Goal: Check status: Check status

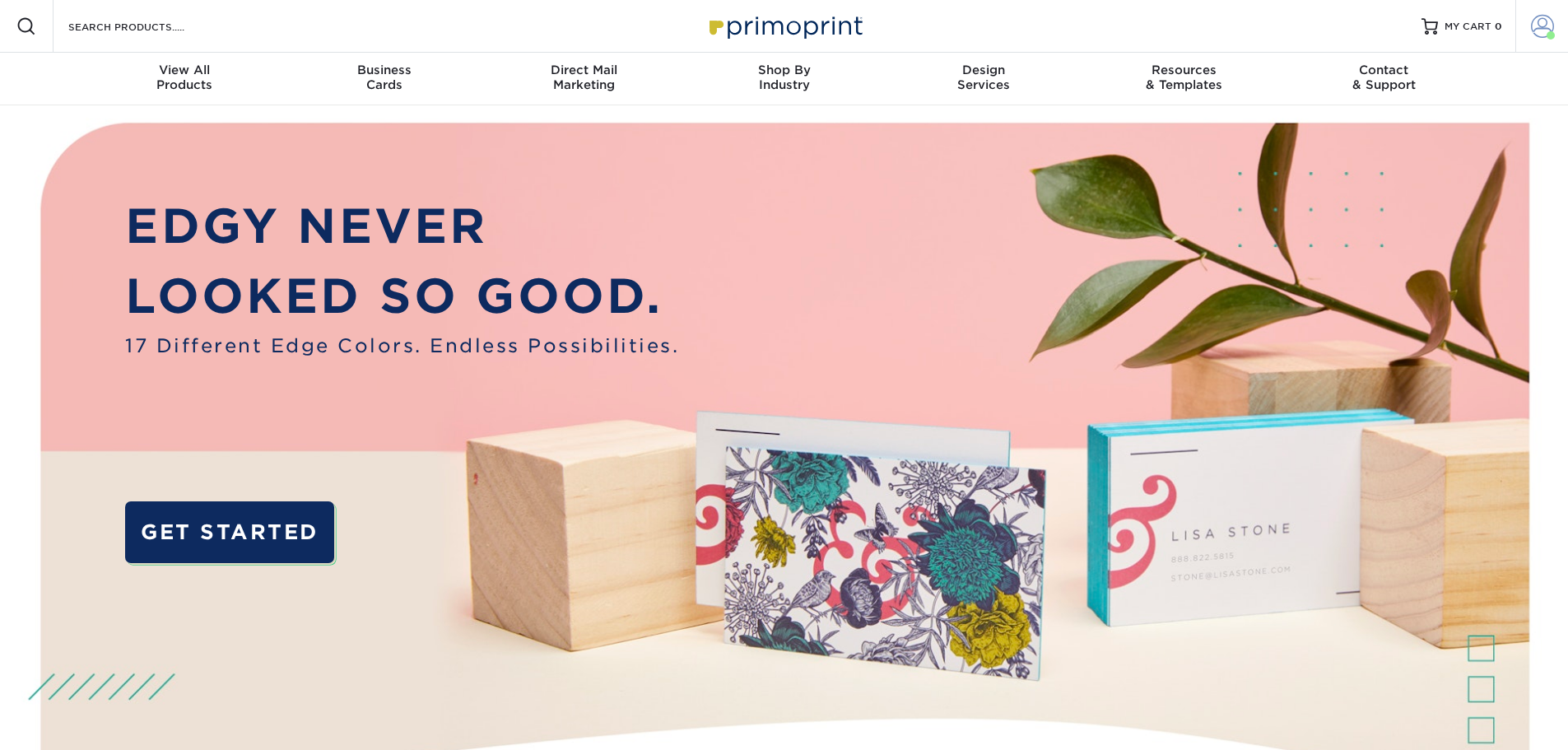
click at [1541, 30] on span at bounding box center [1542, 26] width 23 height 23
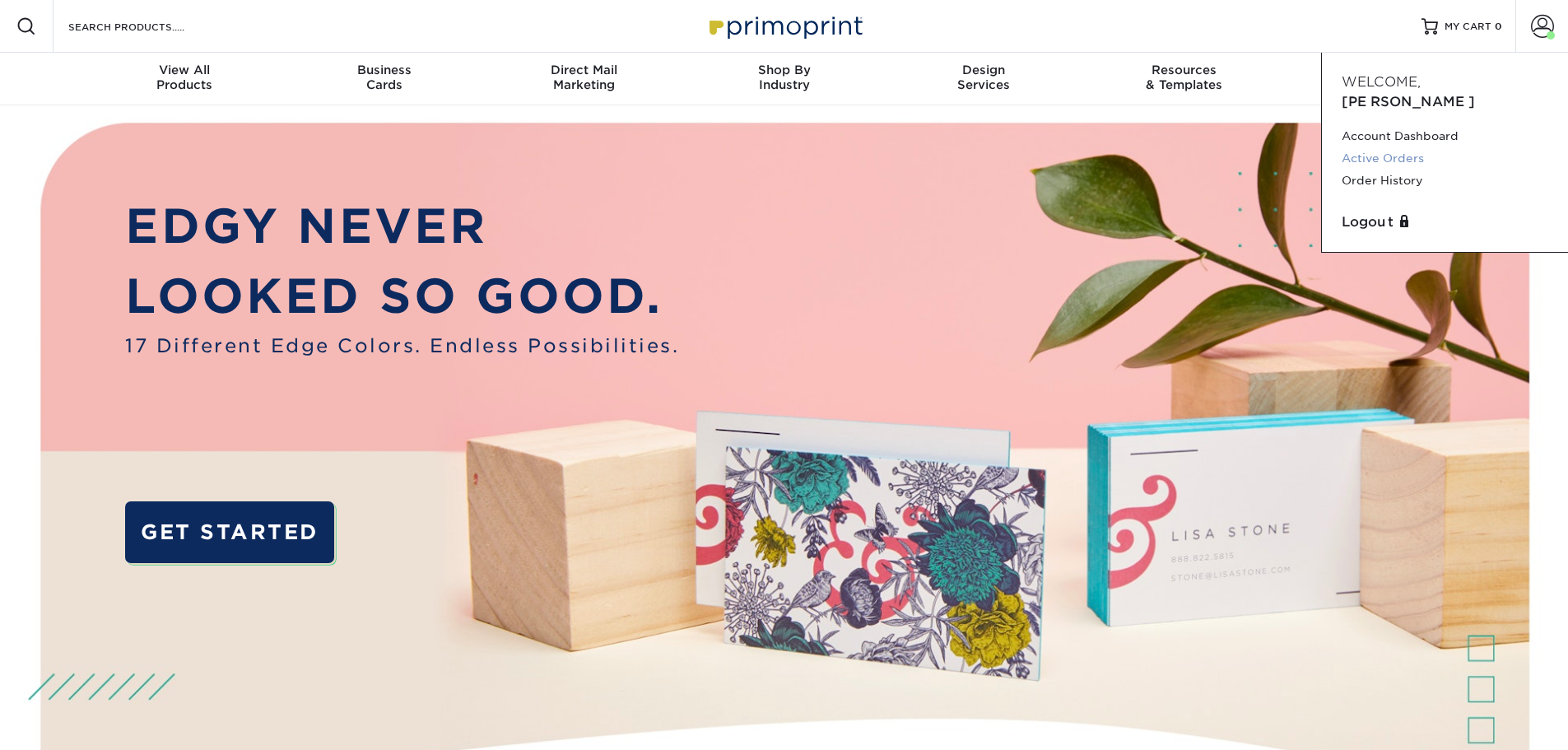
click at [1401, 147] on link "Active Orders" at bounding box center [1445, 158] width 207 height 22
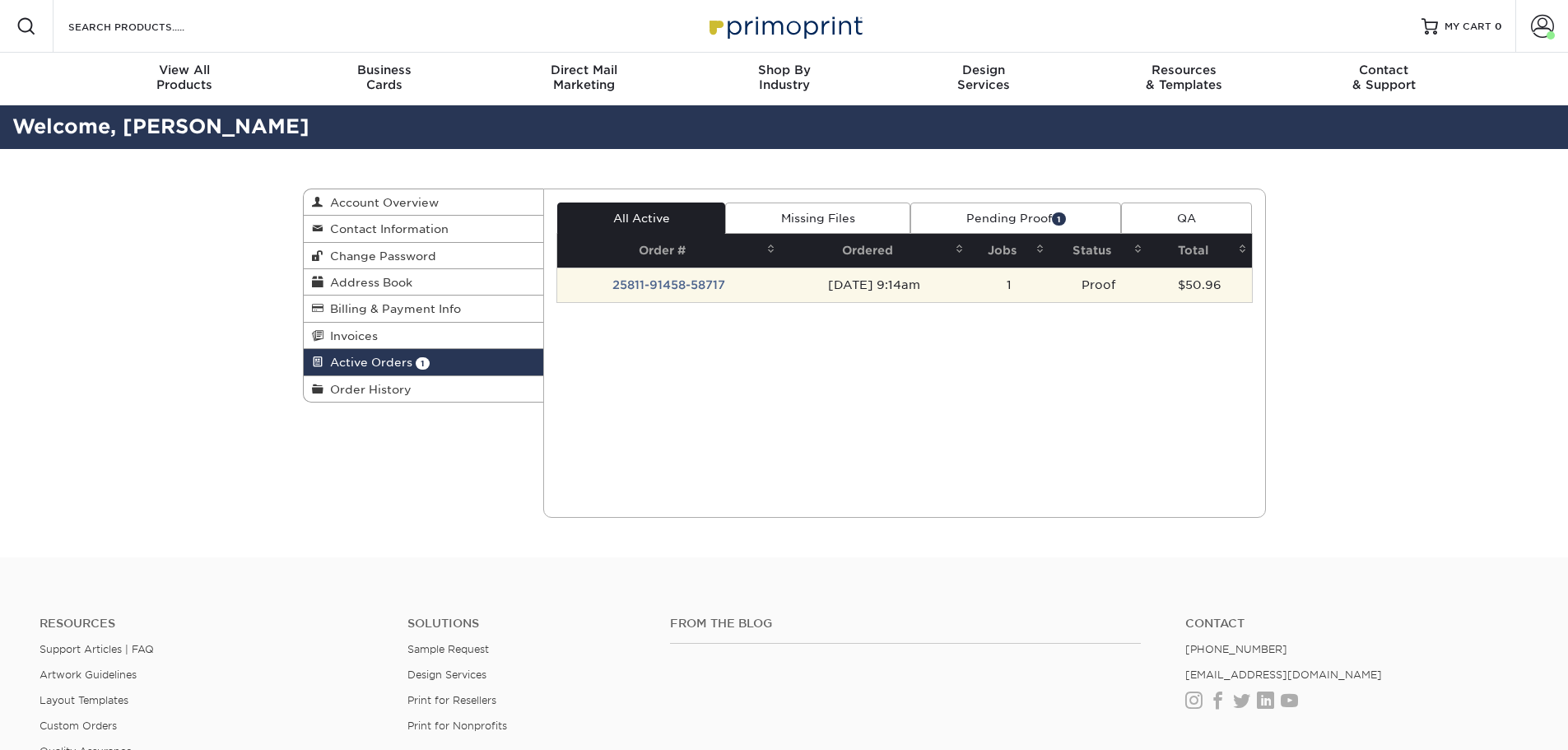
click at [674, 281] on td "25811-91458-58717" at bounding box center [669, 285] width 223 height 35
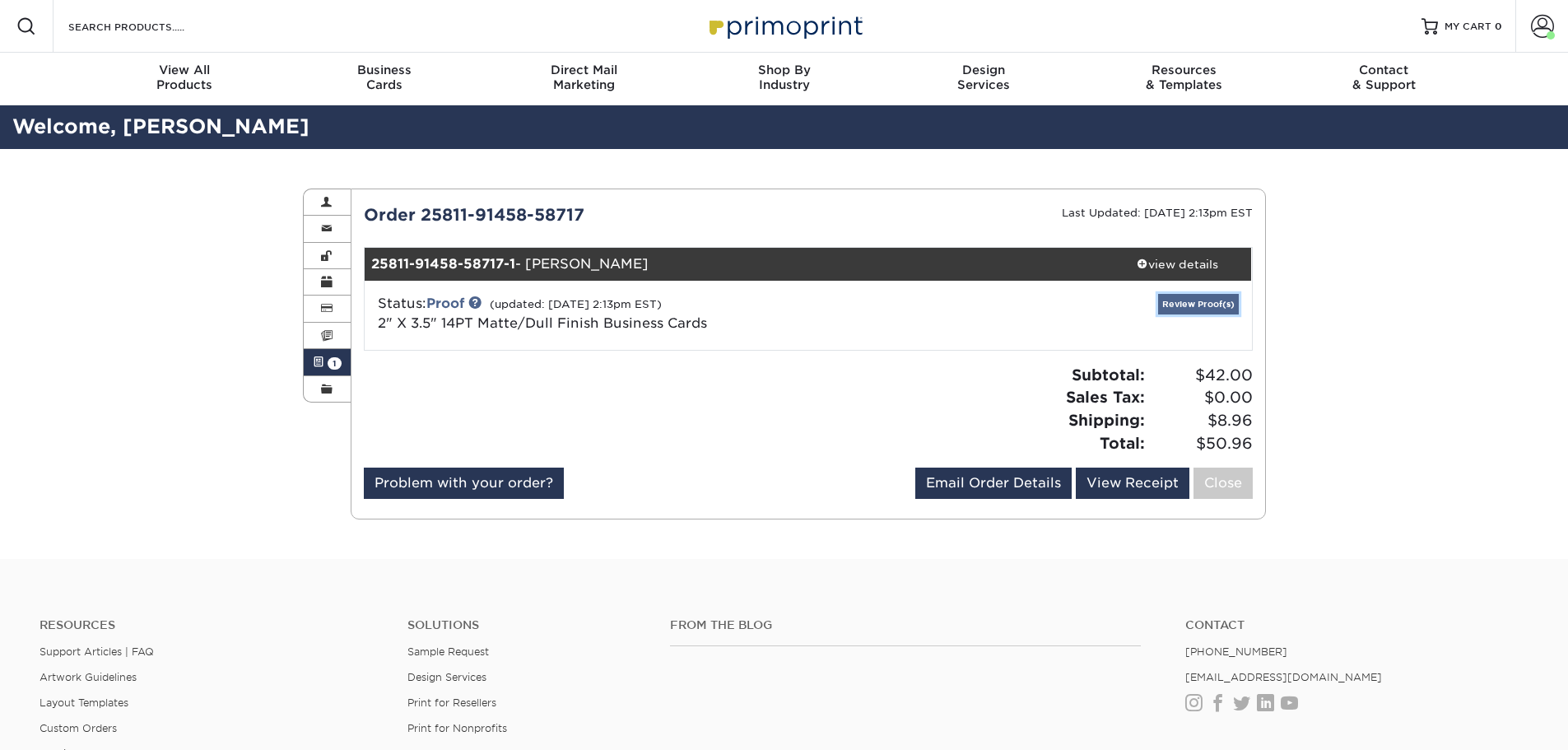
click at [1183, 300] on link "Review Proof(s)" at bounding box center [1199, 304] width 81 height 20
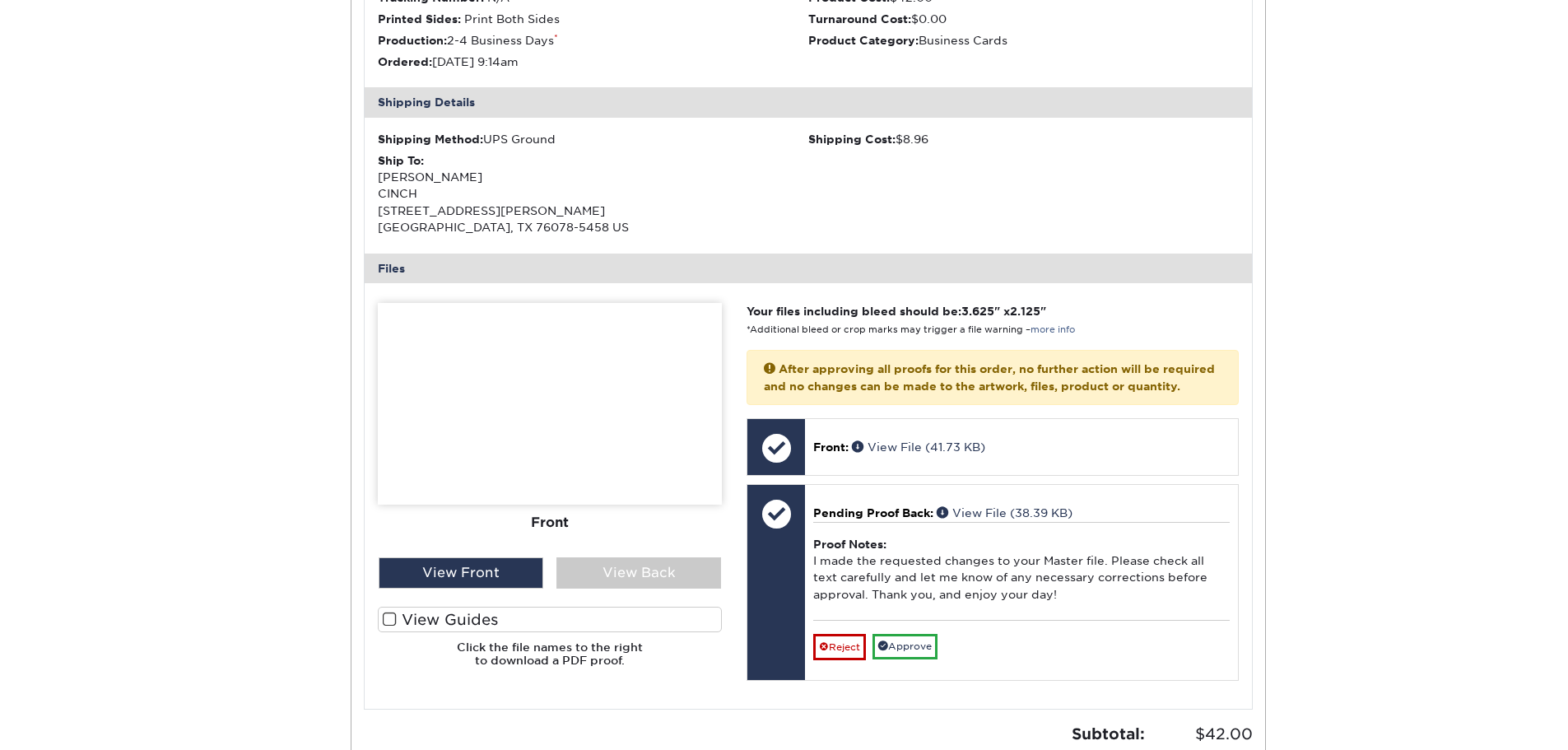
scroll to position [659, 0]
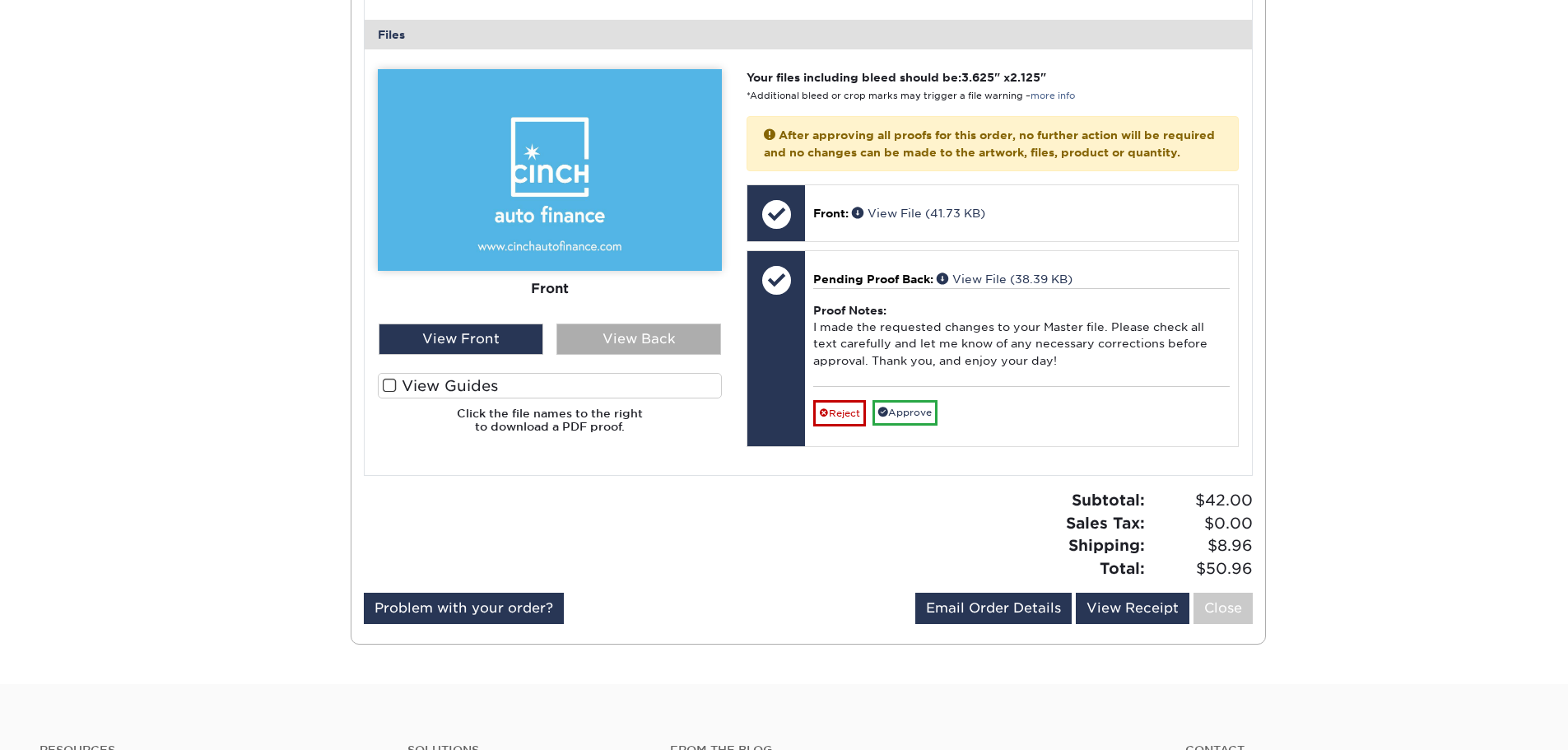
click at [643, 338] on div "View Back" at bounding box center [639, 340] width 165 height 31
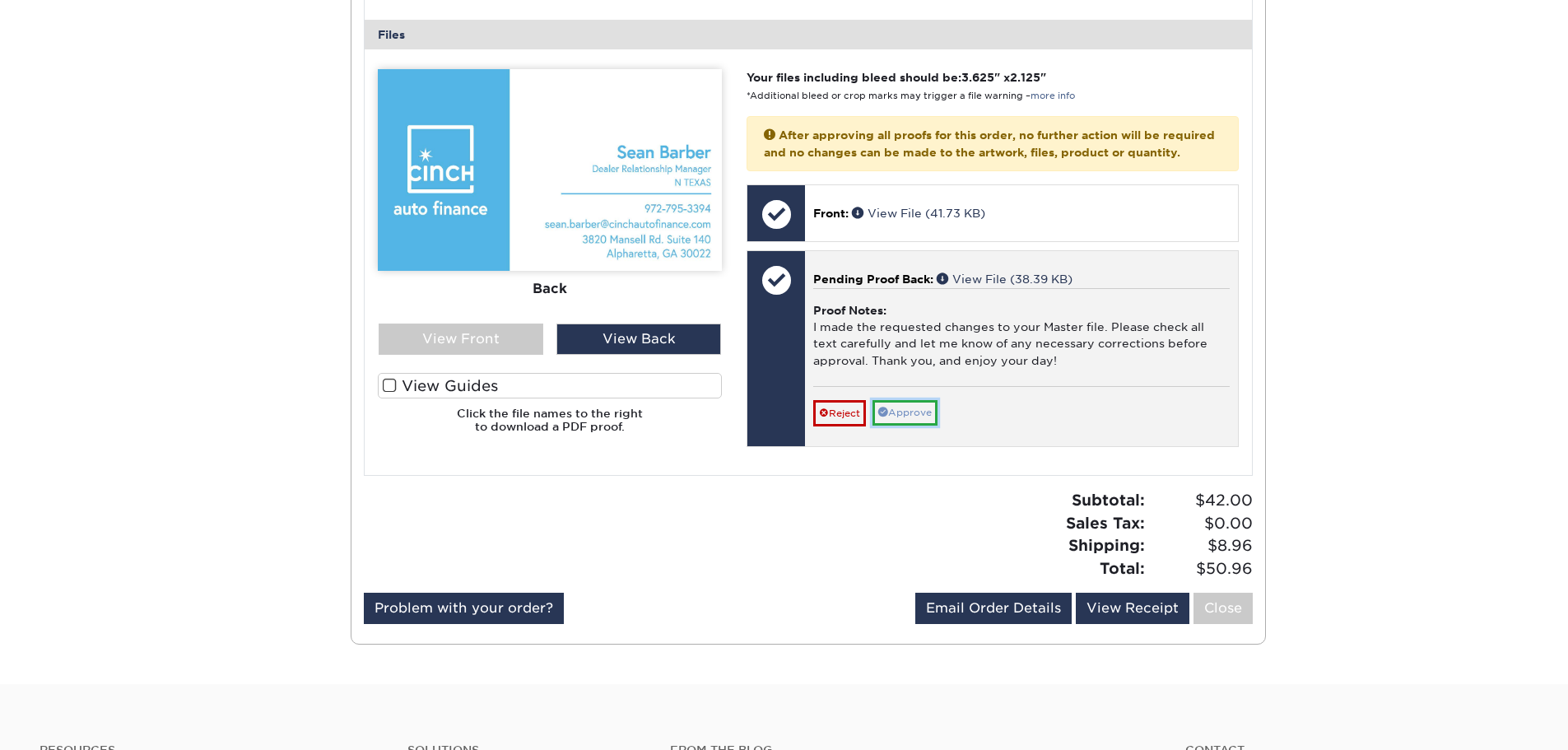
click at [917, 425] on link "Approve" at bounding box center [905, 413] width 65 height 26
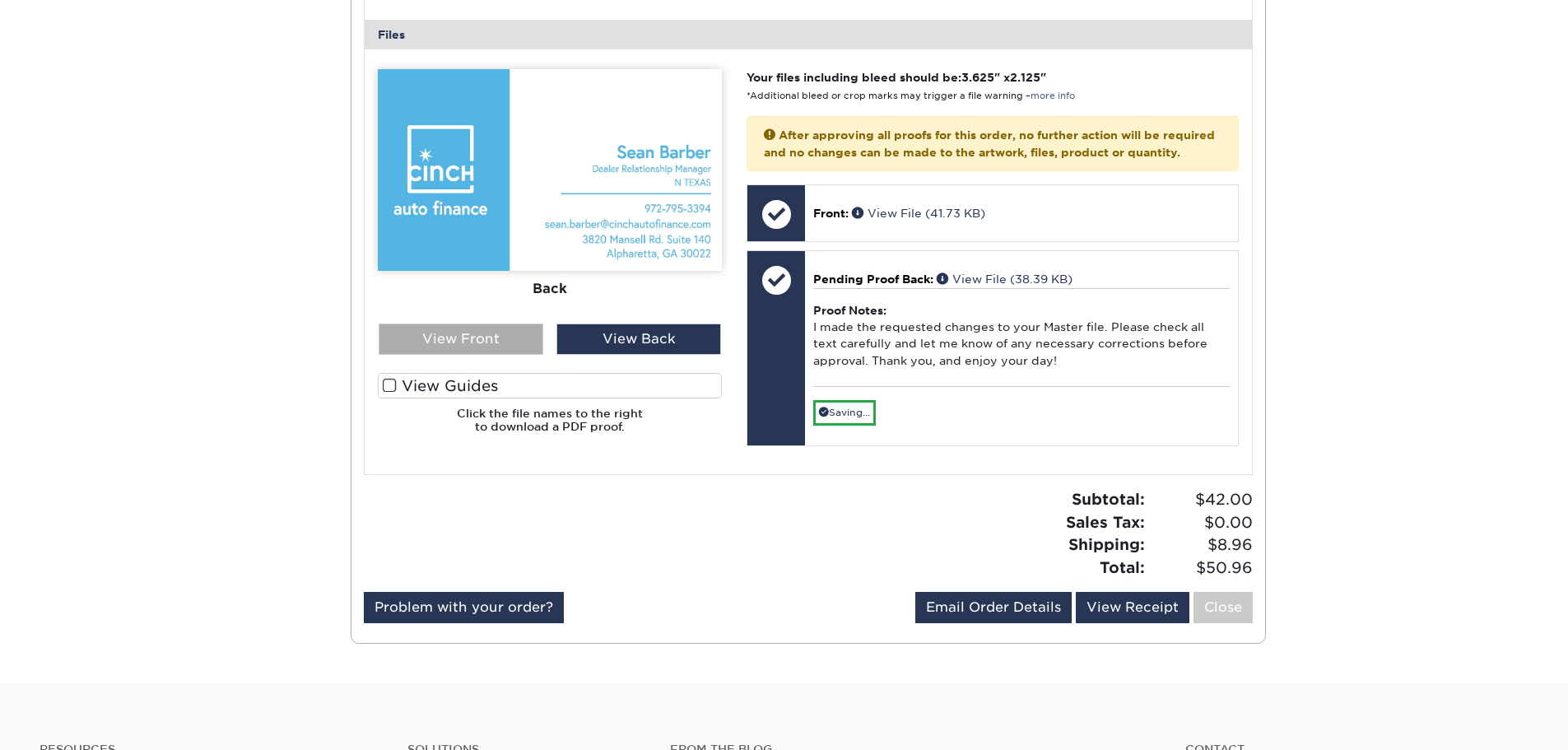
click at [486, 334] on div "View Front" at bounding box center [460, 340] width 165 height 31
